Goal: Information Seeking & Learning: Check status

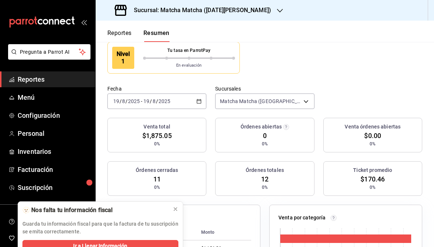
scroll to position [49, 0]
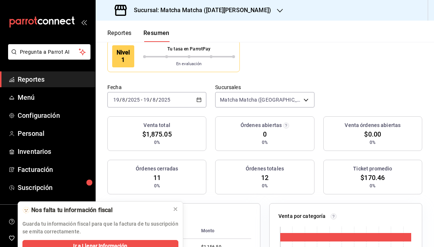
click at [180, 209] on button at bounding box center [176, 209] width 12 height 12
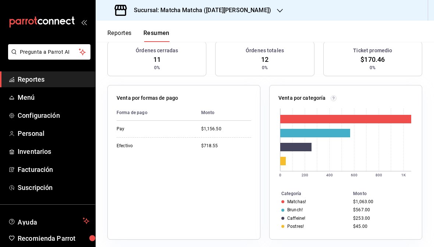
scroll to position [169, 0]
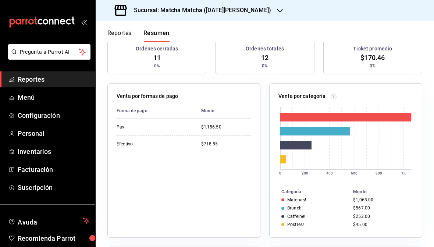
click at [80, 75] on span "Reportes" at bounding box center [54, 79] width 72 height 10
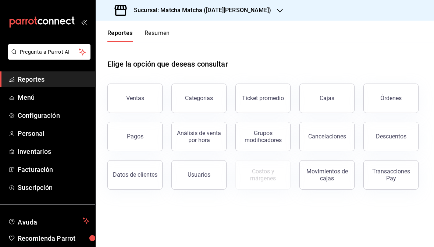
click at [332, 102] on button "Cajas" at bounding box center [327, 98] width 55 height 29
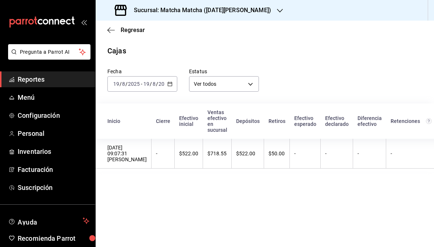
click at [264, 150] on th "$50.00" at bounding box center [277, 154] width 26 height 30
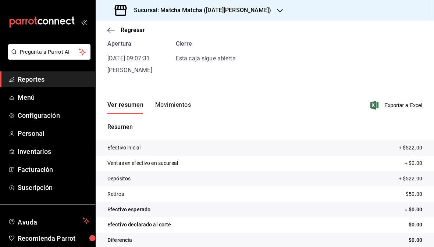
scroll to position [33, 0]
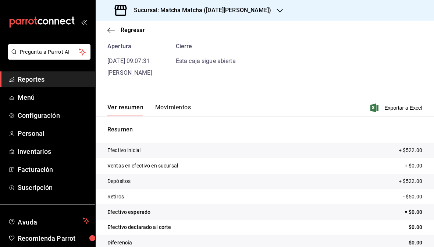
click at [184, 106] on button "Movimientos" at bounding box center [173, 110] width 36 height 13
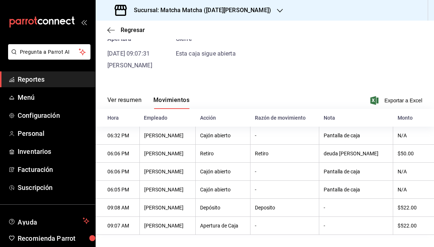
scroll to position [41, 0]
